Goal: Task Accomplishment & Management: Use online tool/utility

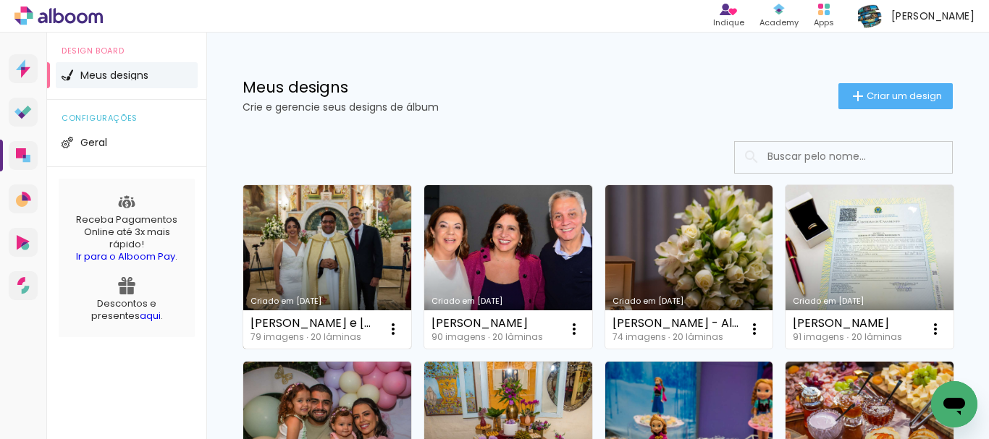
click at [329, 224] on link "Criado em [DATE]" at bounding box center [327, 267] width 168 height 164
